Goal: Transaction & Acquisition: Purchase product/service

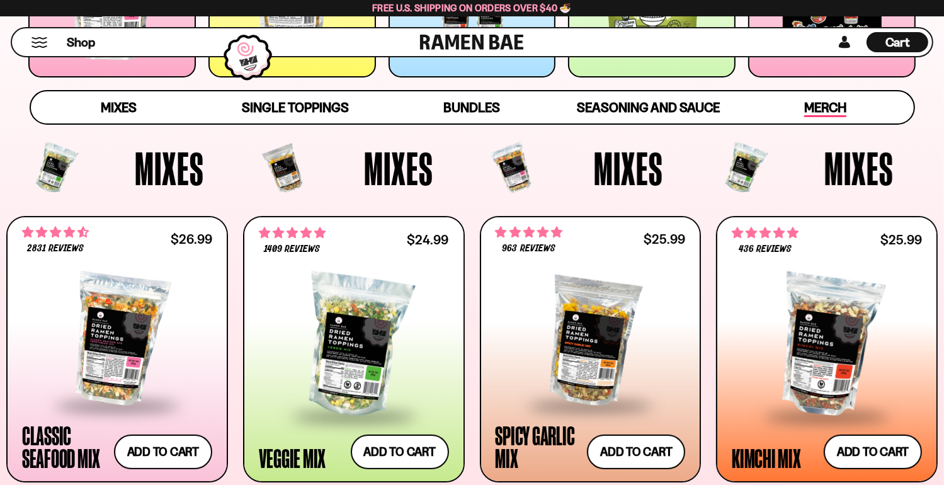
scroll to position [378, 0]
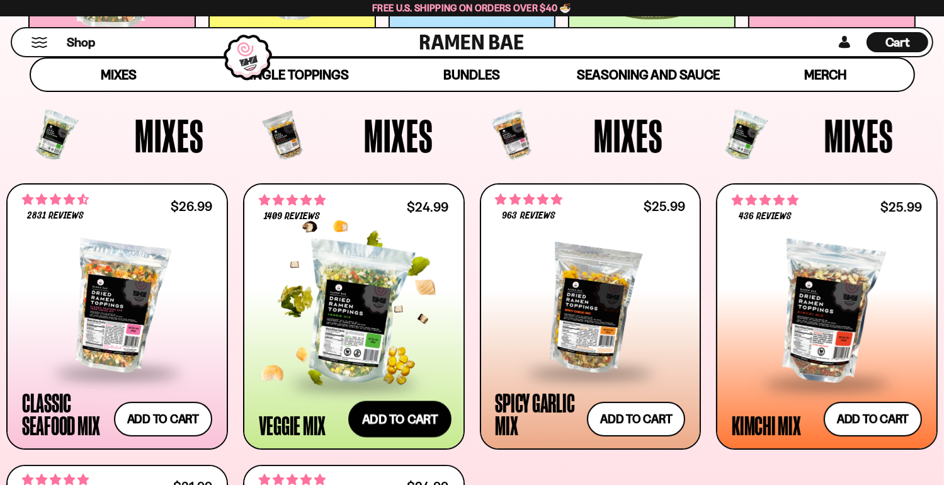
click at [429, 414] on button "Add to cart Add ― Regular price $24.99 Regular price Sale price $24.99 Unit pri…" at bounding box center [399, 419] width 103 height 37
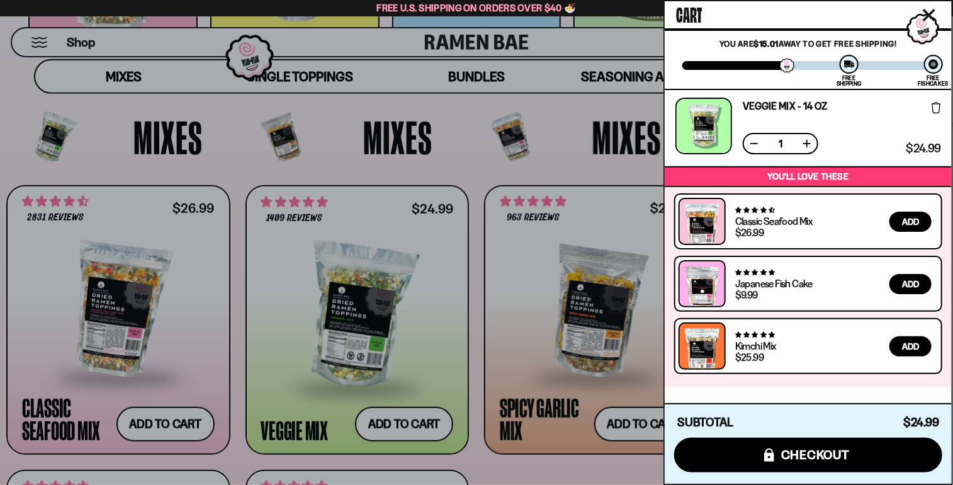
scroll to position [0, 0]
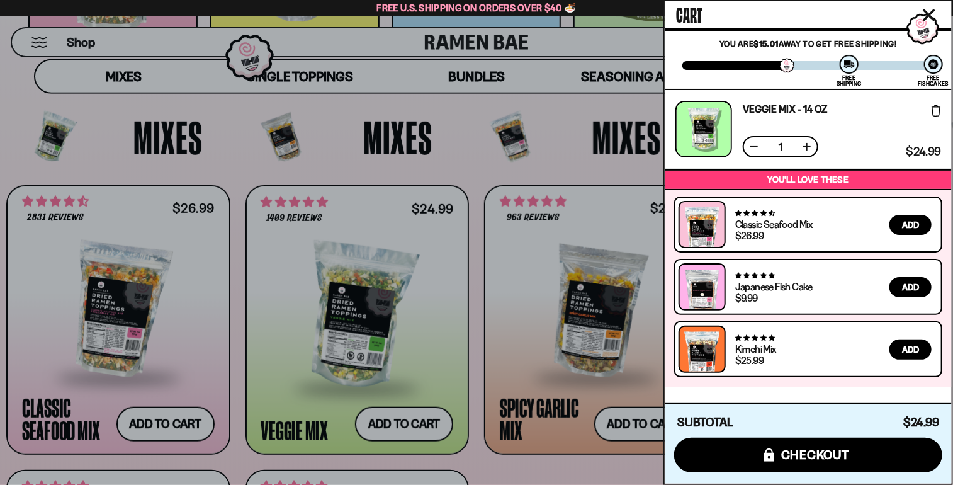
click at [624, 418] on div at bounding box center [476, 242] width 953 height 485
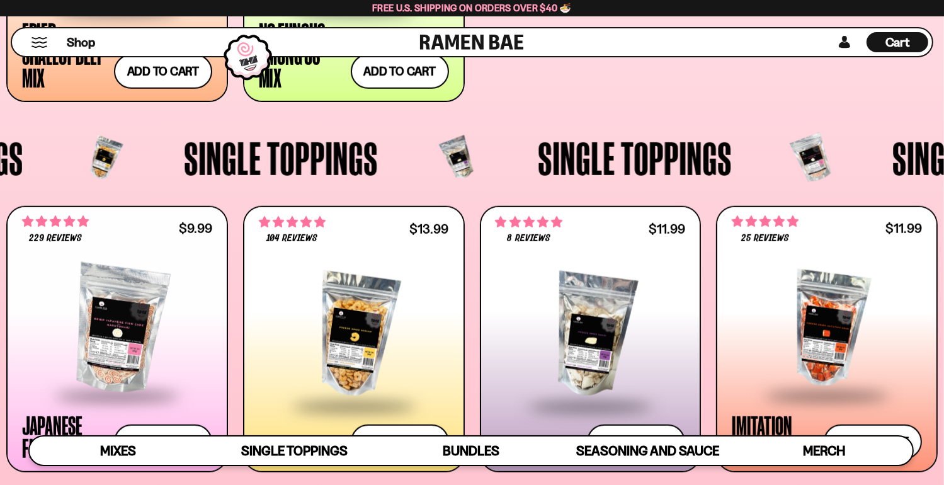
scroll to position [1070, 0]
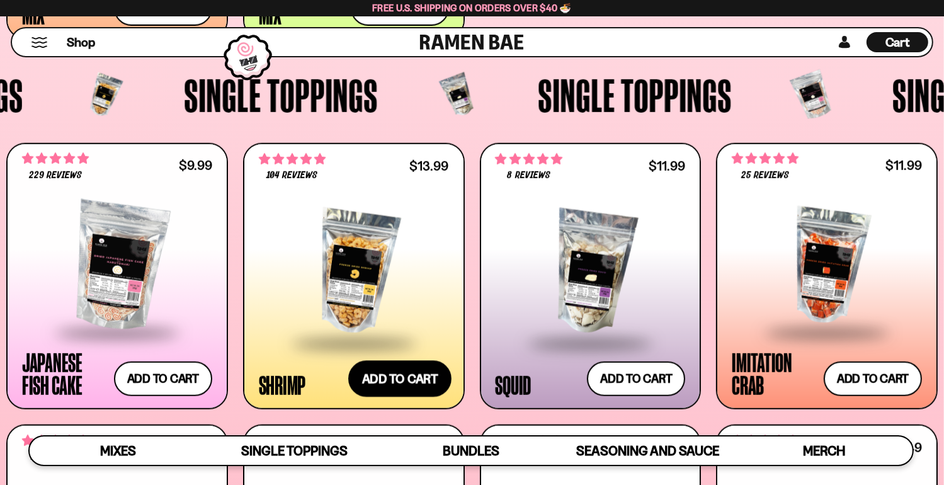
click at [406, 376] on button "Add to cart Add ― Regular price $13.99 Regular price Sale price $13.99 Unit pri…" at bounding box center [399, 379] width 103 height 37
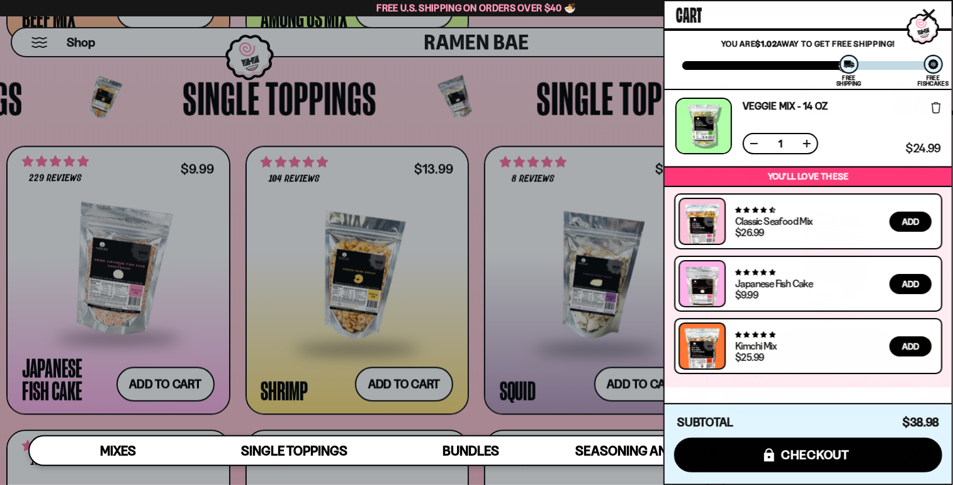
scroll to position [0, 0]
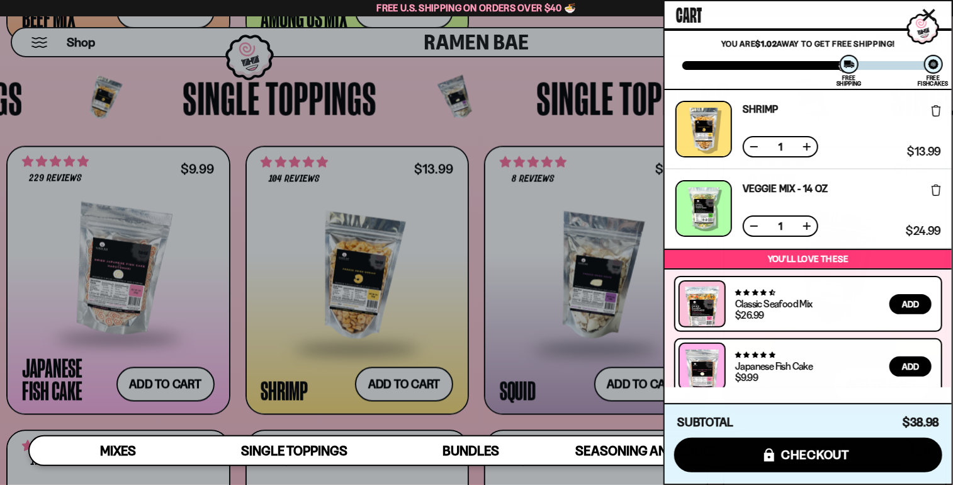
click at [929, 11] on icon "Close cart" at bounding box center [929, 15] width 13 height 13
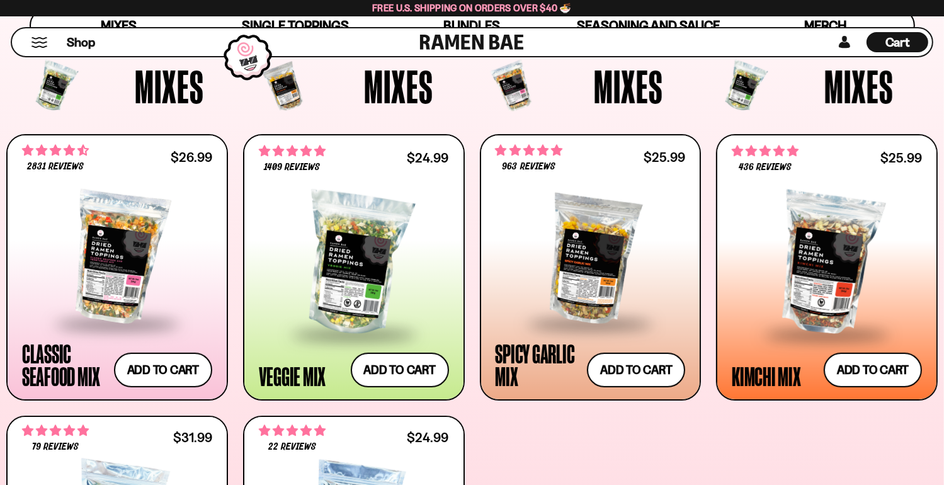
scroll to position [441, 0]
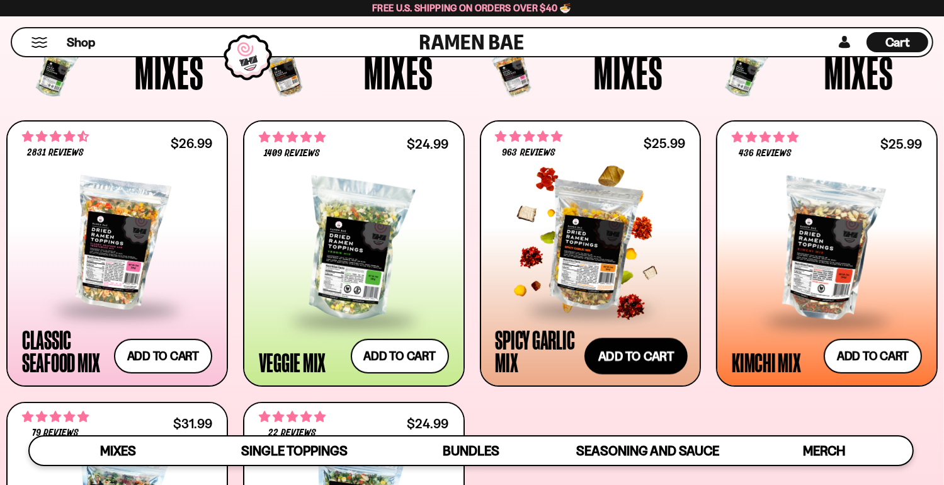
click at [647, 348] on button "Add to cart Add ― Regular price $25.99 Regular price Sale price $25.99 Unit pri…" at bounding box center [635, 356] width 103 height 37
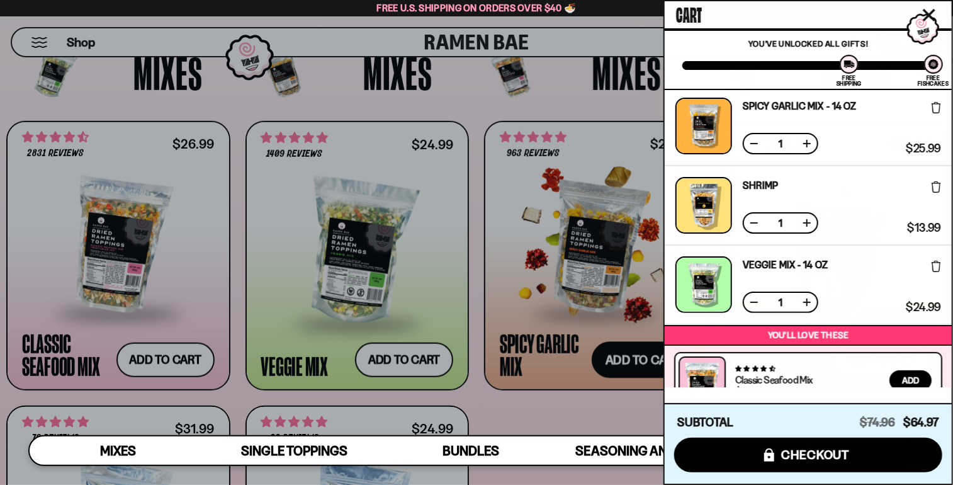
scroll to position [241, 0]
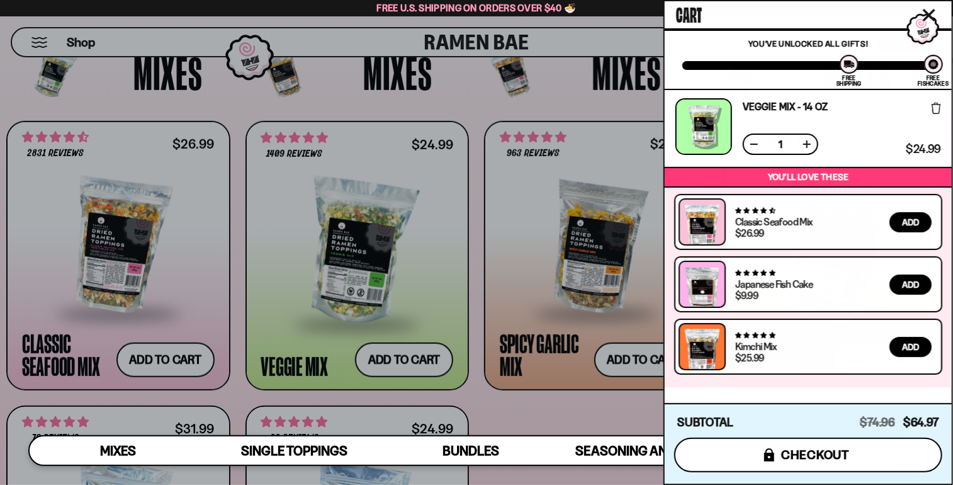
click at [824, 449] on span "checkout" at bounding box center [815, 455] width 69 height 14
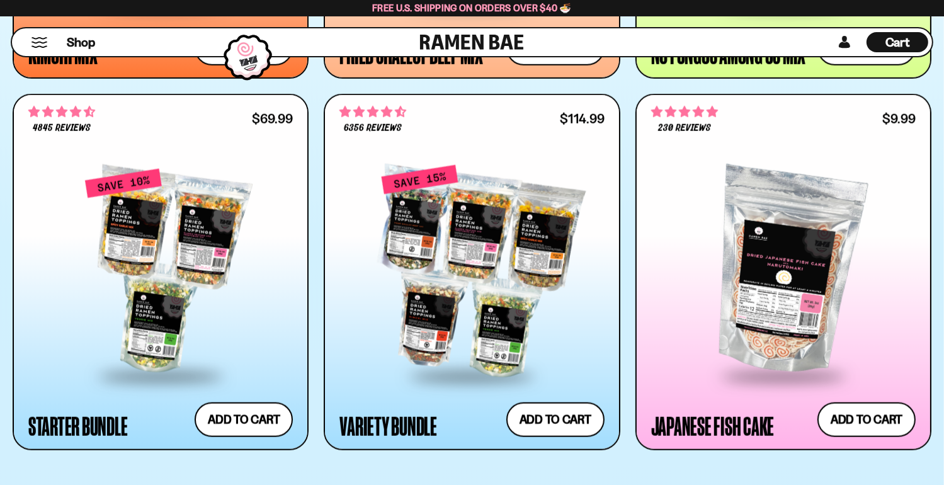
scroll to position [1448, 0]
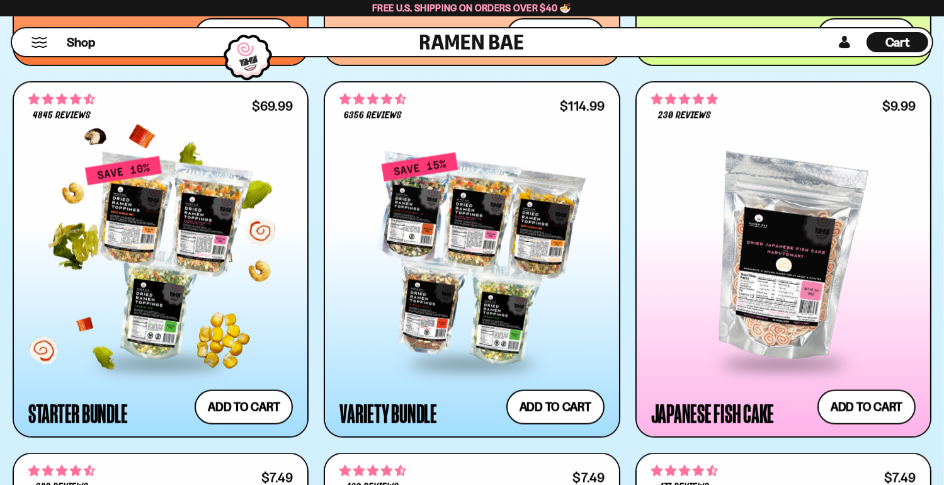
click at [181, 278] on div at bounding box center [160, 259] width 264 height 207
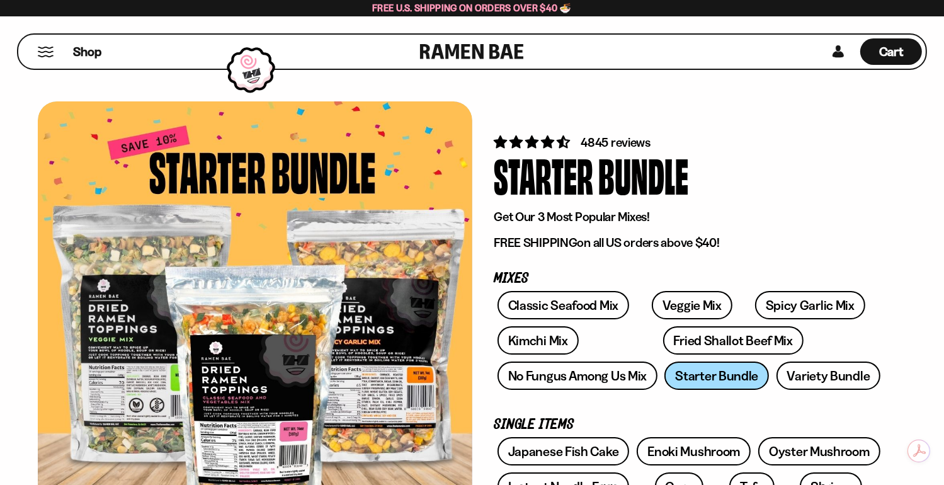
click at [167, 147] on div at bounding box center [255, 316] width 434 height 430
click at [232, 395] on div at bounding box center [255, 316] width 434 height 430
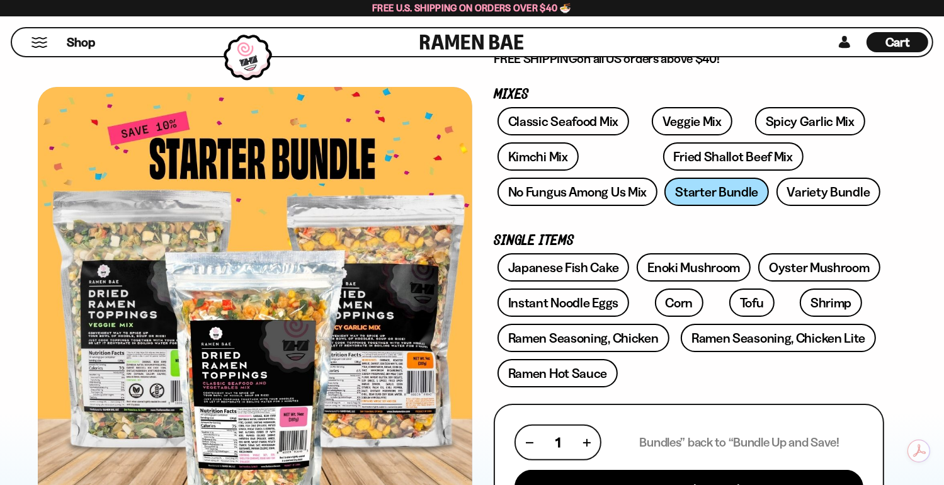
scroll to position [63, 0]
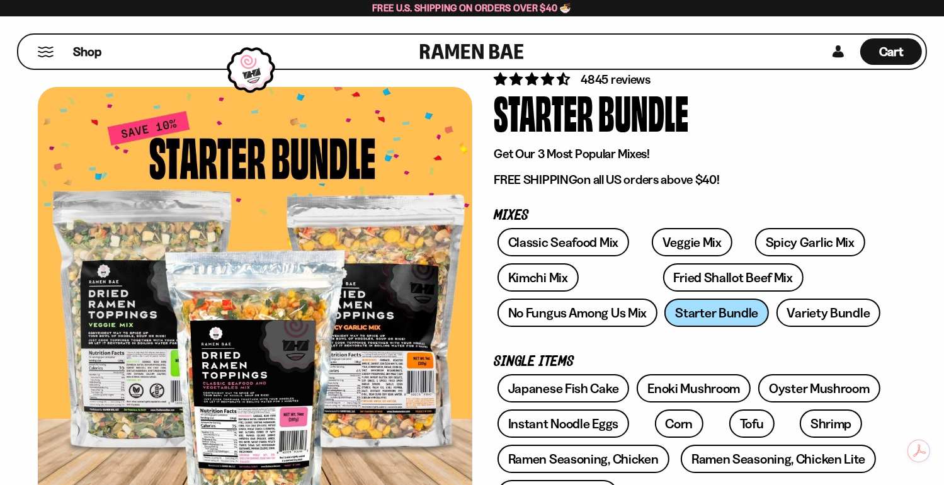
click at [727, 314] on div "Classic Seafood Mix Veggie Mix Spicy Garlic Mix Kimchi Mix Fried Shallot Beef M…" at bounding box center [689, 281] width 390 height 106
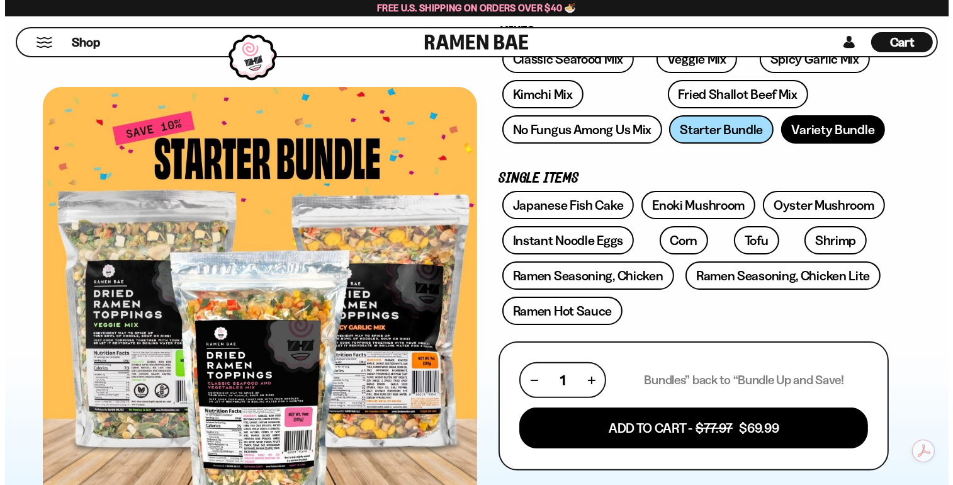
scroll to position [252, 0]
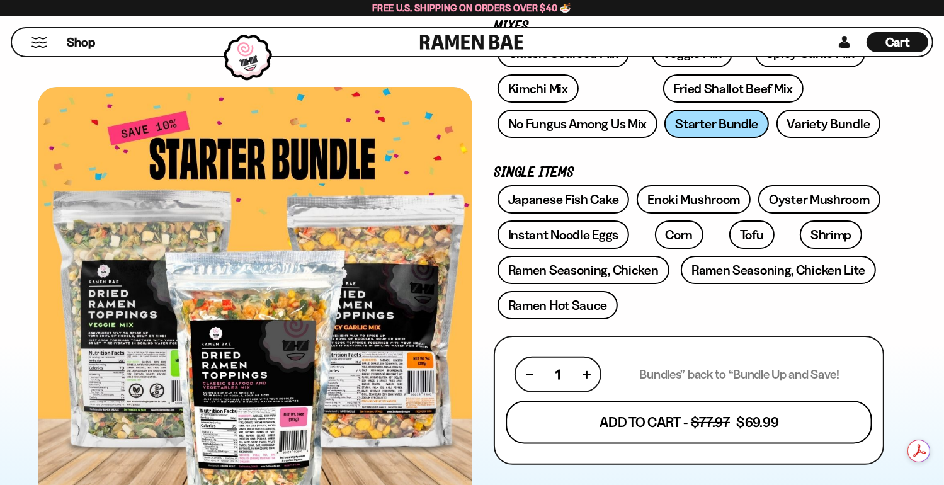
click at [656, 419] on button "Add To Cart - $77.97 $69.99" at bounding box center [689, 422] width 366 height 43
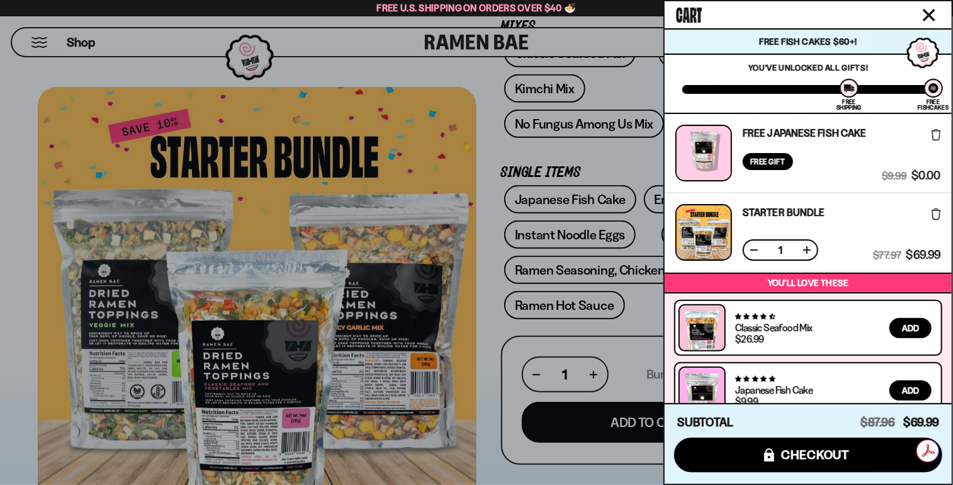
scroll to position [82, 0]
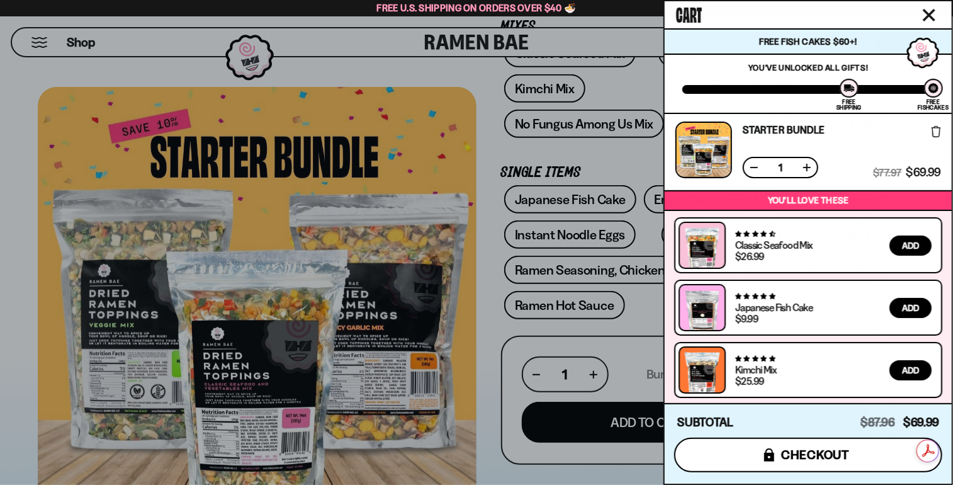
click at [796, 459] on span "checkout" at bounding box center [815, 455] width 69 height 14
